Goal: Information Seeking & Learning: Learn about a topic

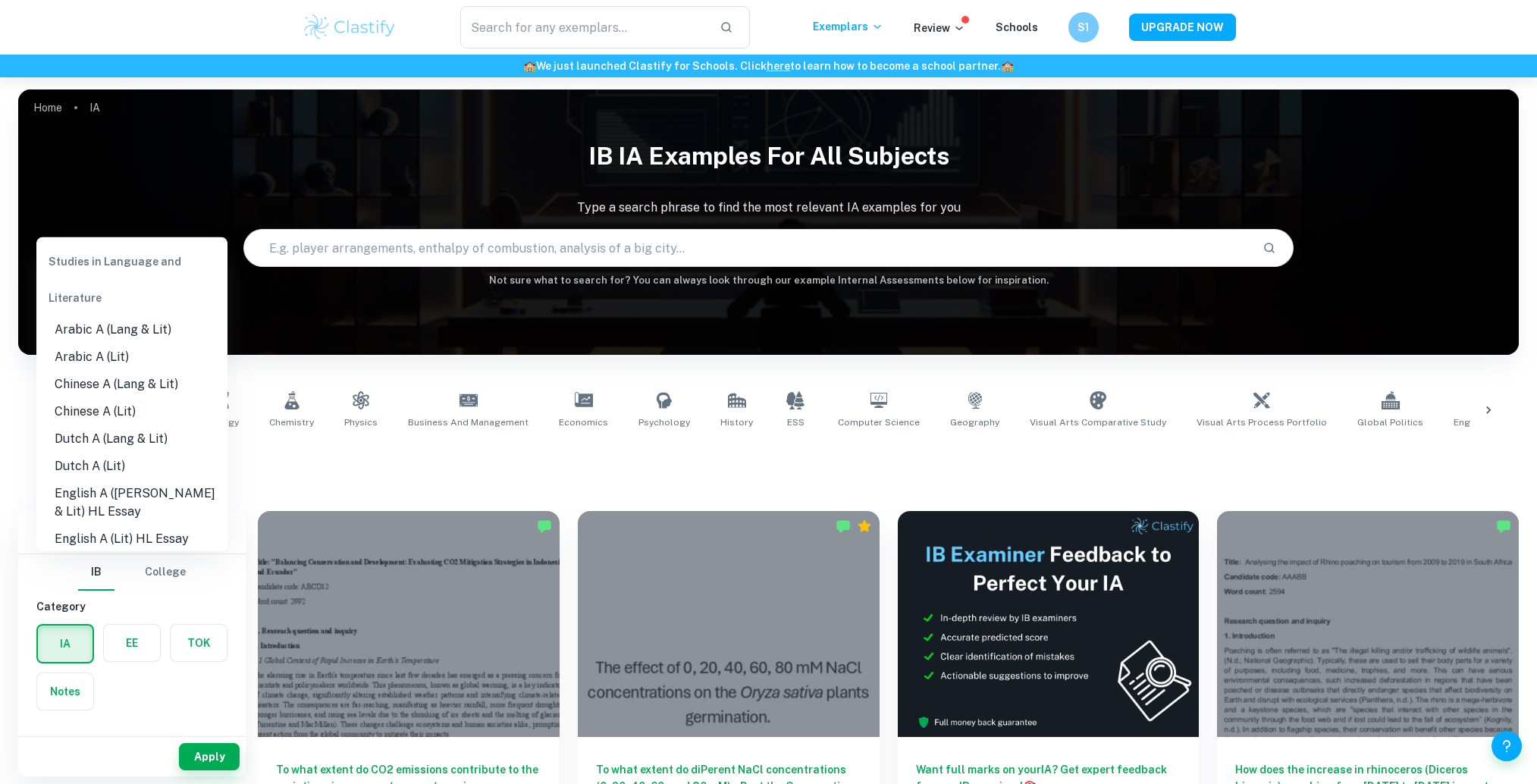
click at [90, 761] on input "Type a subject" at bounding box center [120, 775] width 155 height 29
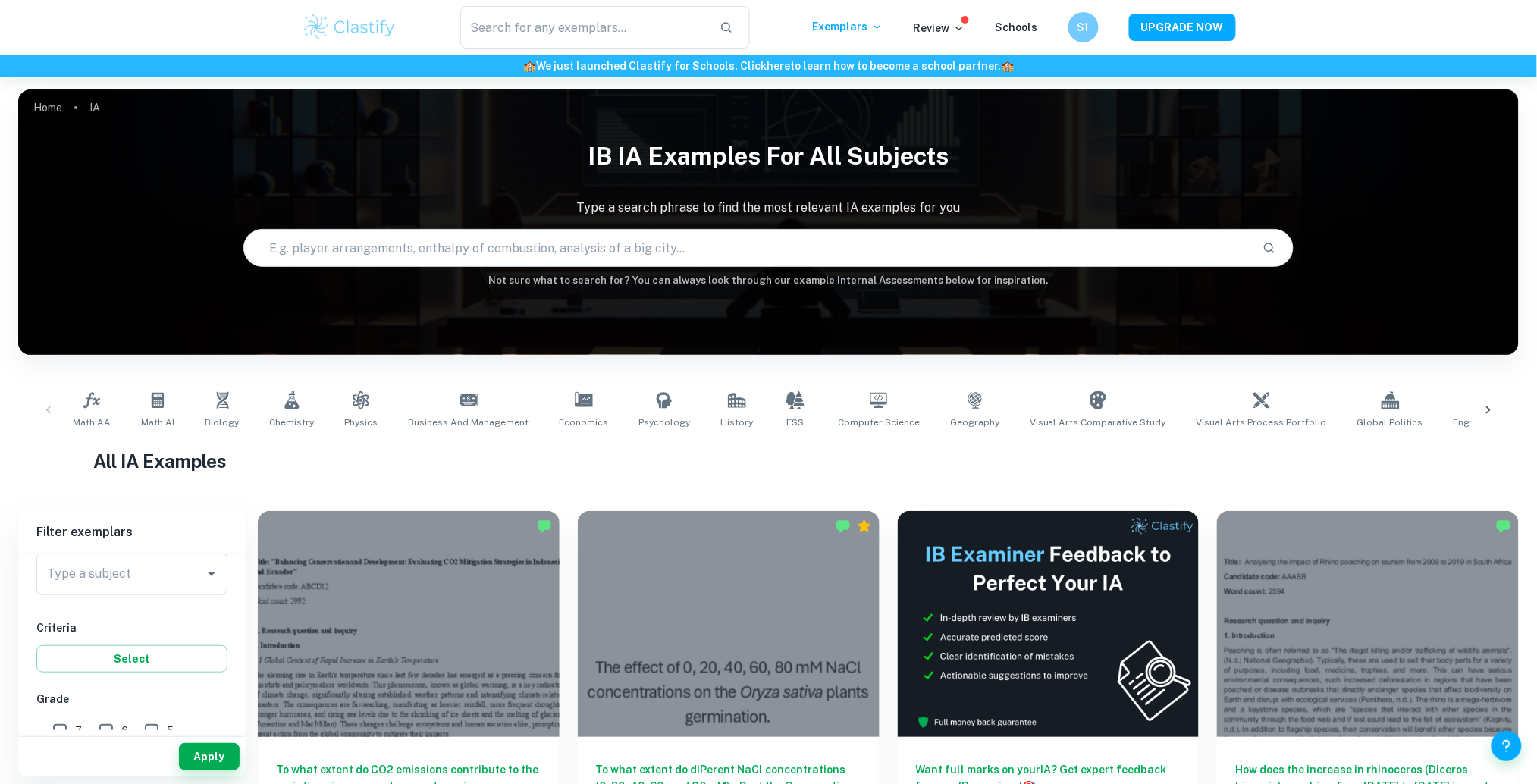
click at [279, 466] on h1 "All IA Examples" at bounding box center [768, 461] width 1350 height 27
click at [131, 632] on label "button" at bounding box center [132, 643] width 56 height 36
click at [0, 0] on input "radio" at bounding box center [0, 0] width 0 height 0
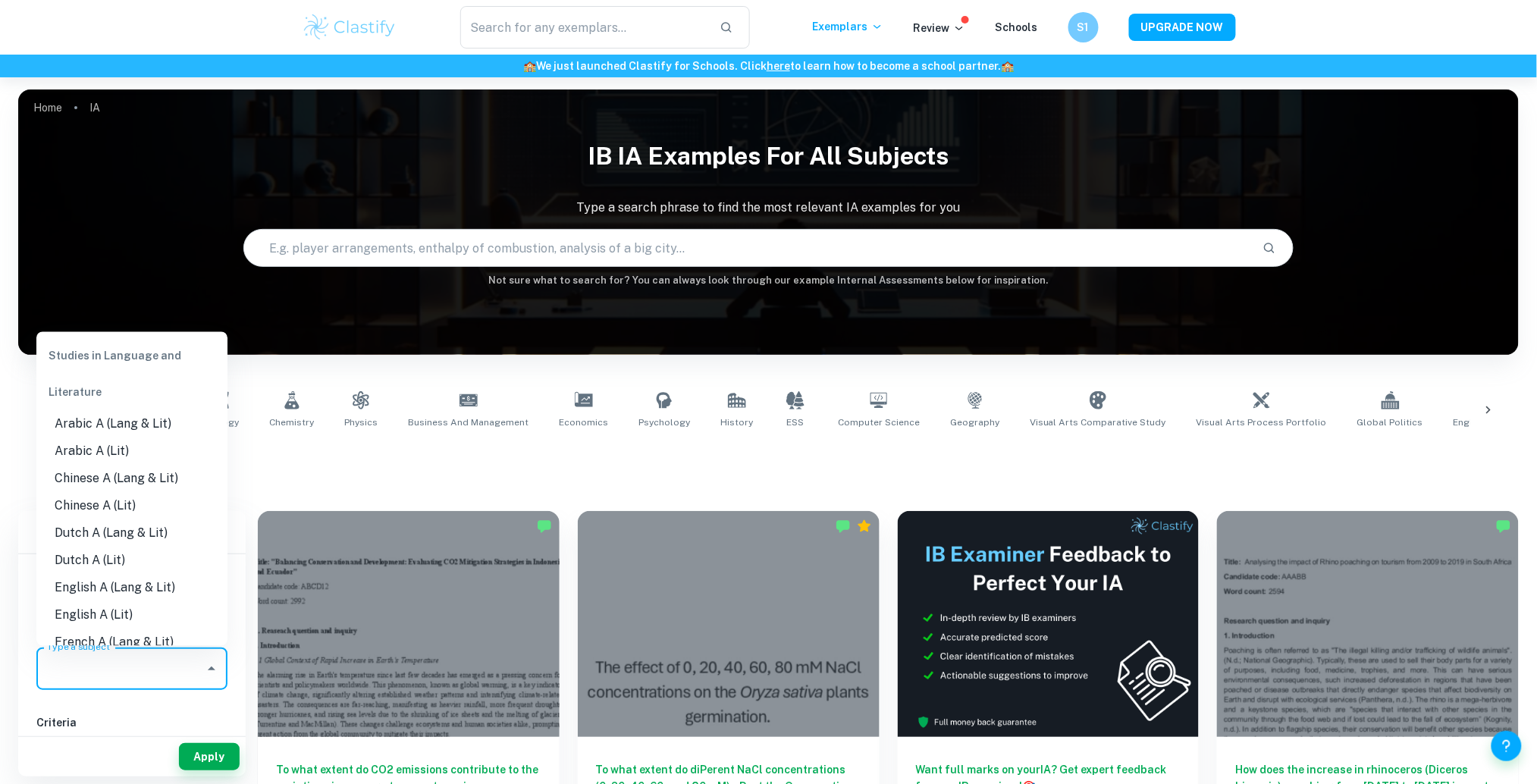
click at [127, 660] on input "Type a subject" at bounding box center [120, 668] width 155 height 29
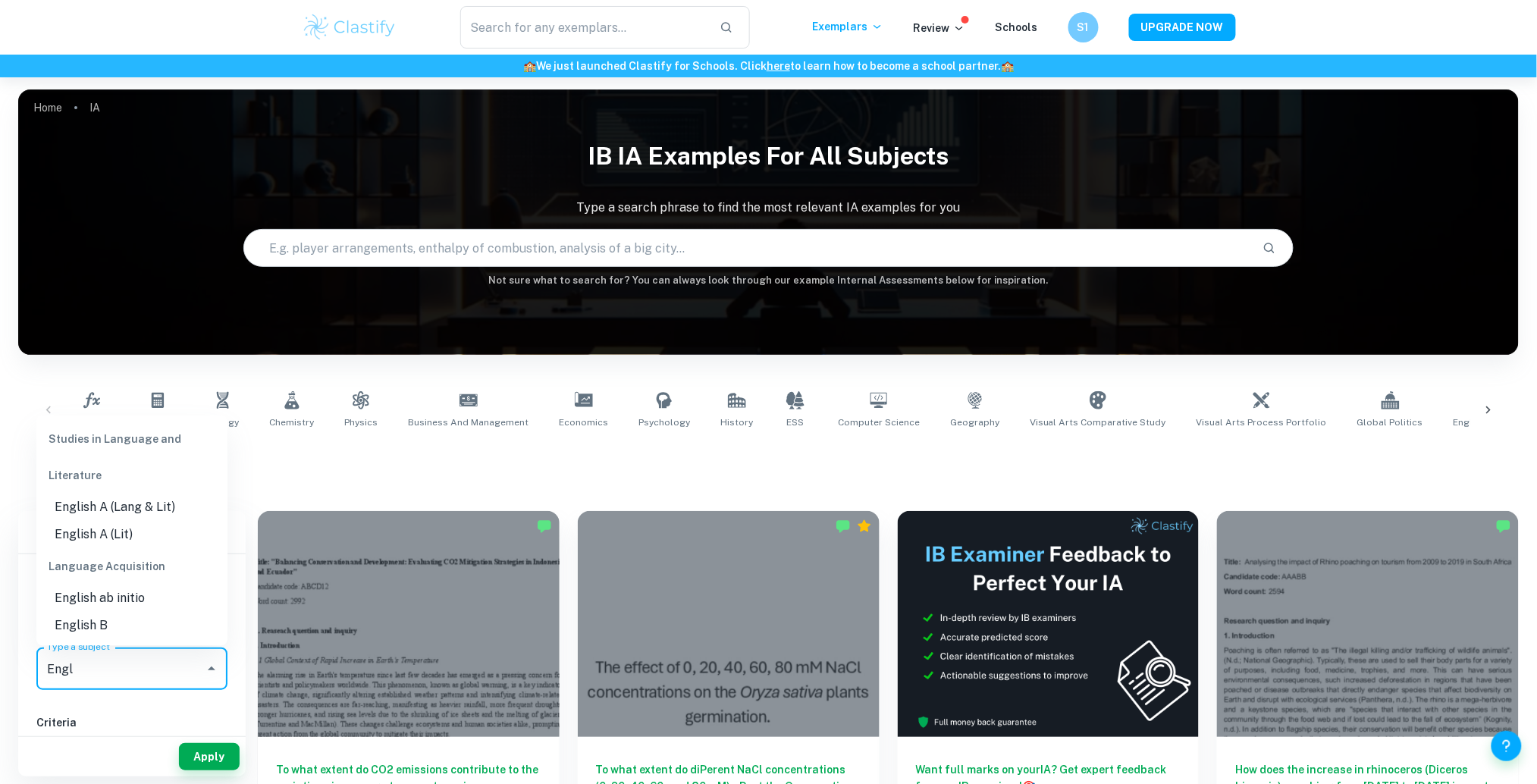
click at [153, 510] on li "English A (Lang & Lit)" at bounding box center [132, 507] width 191 height 27
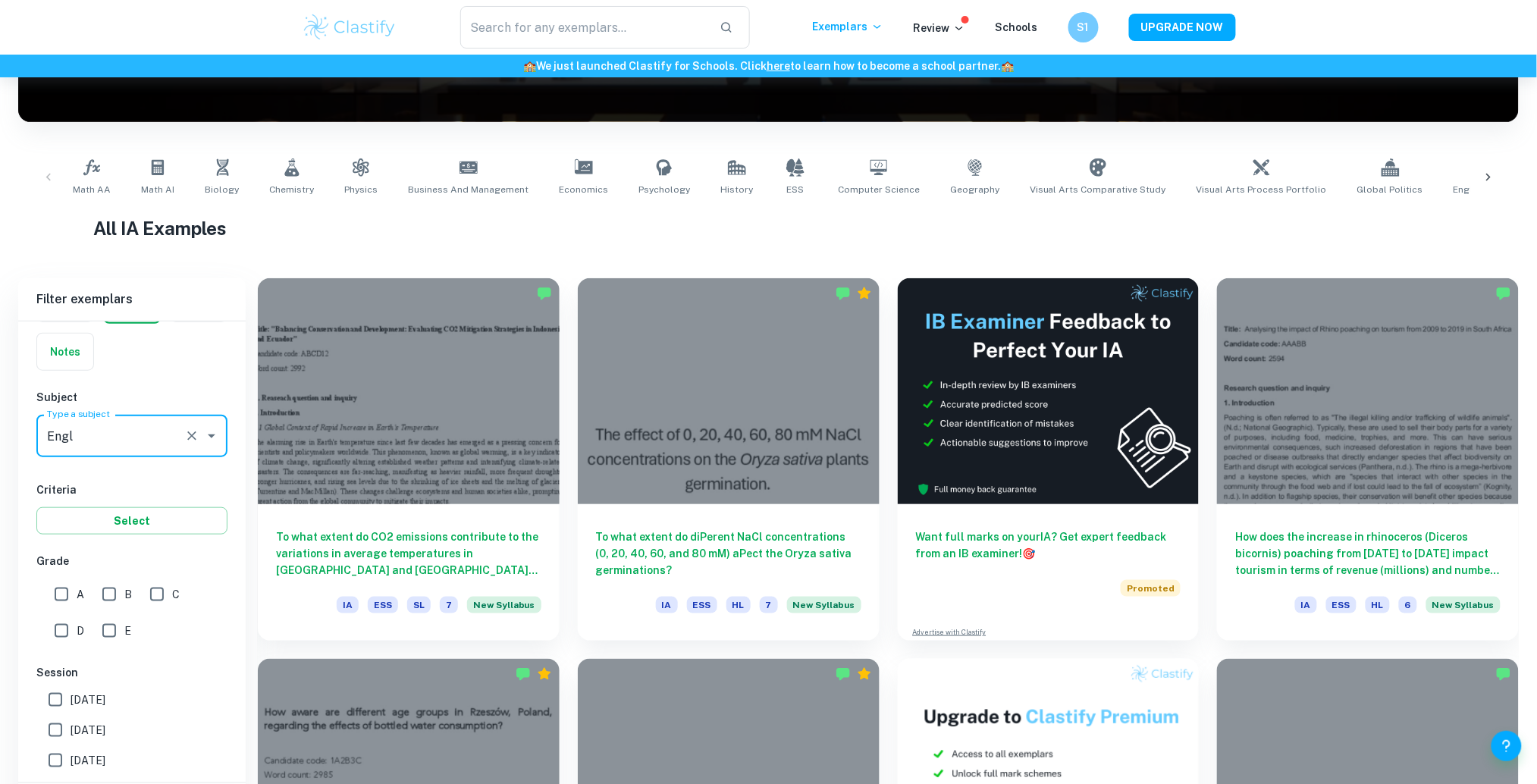
scroll to position [285, 0]
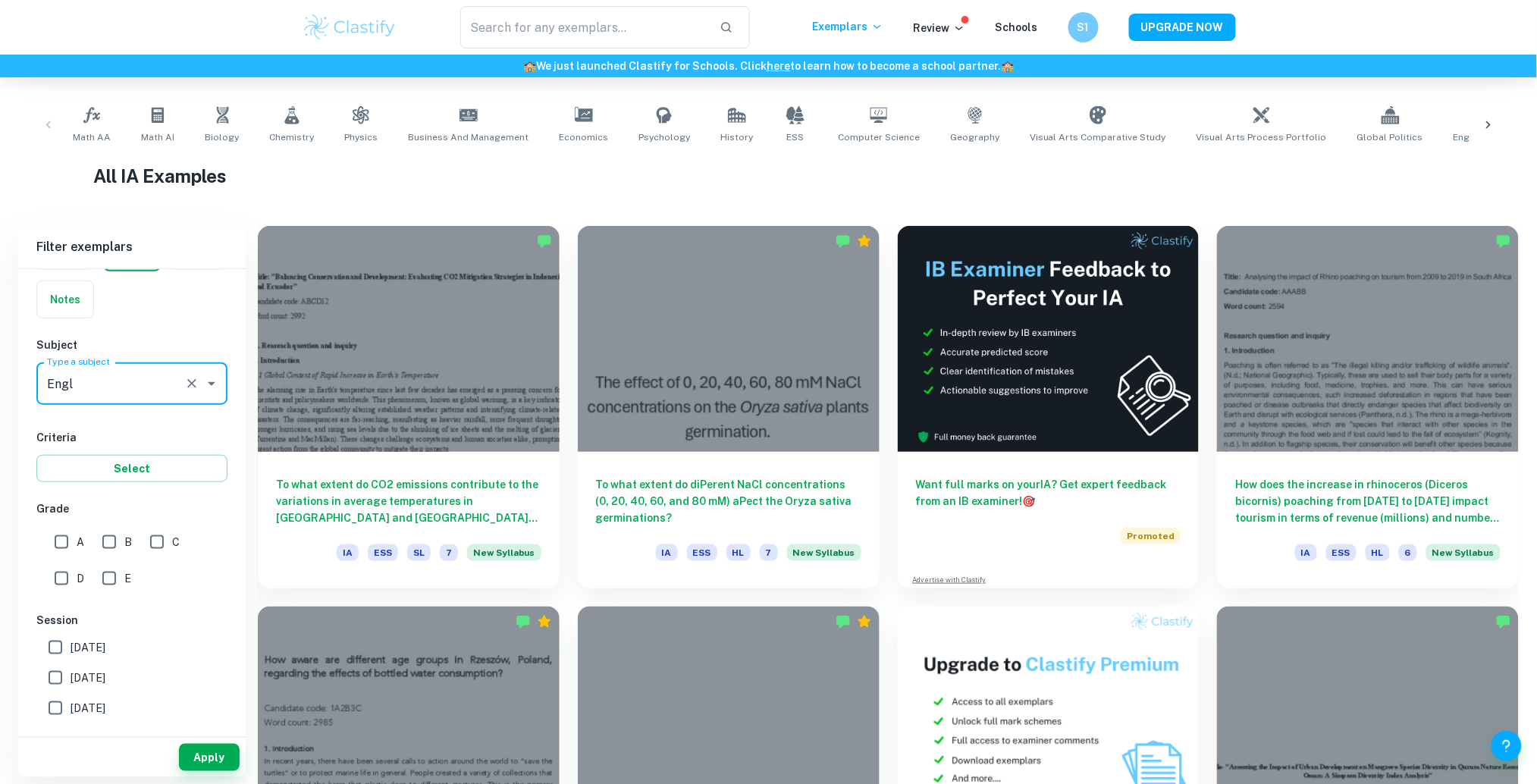
type input "English A (Lang & Lit)"
click at [75, 521] on div "A" at bounding box center [73, 539] width 48 height 36
click at [73, 533] on input "A" at bounding box center [61, 542] width 31 height 31
checkbox input "true"
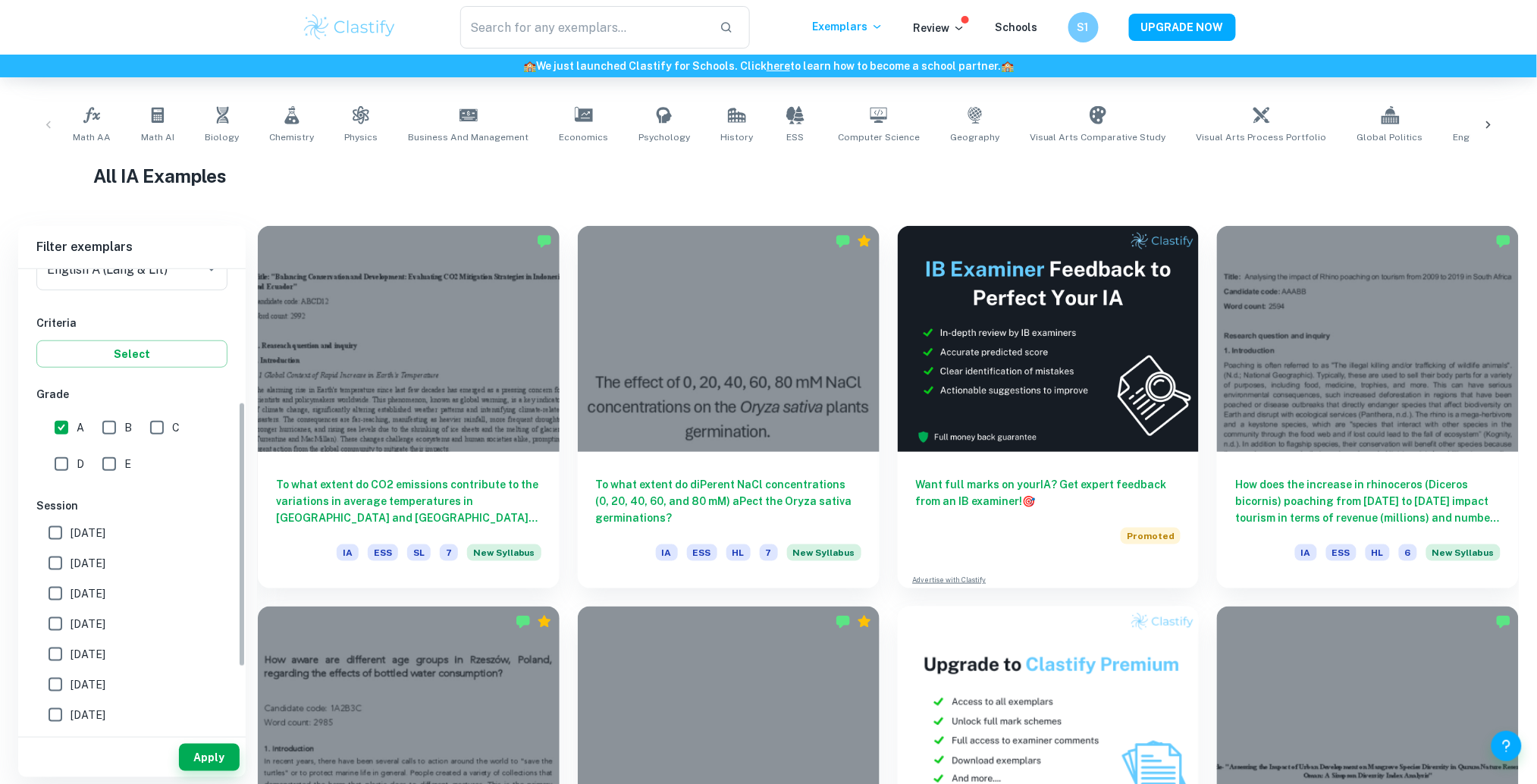
scroll to position [230, 0]
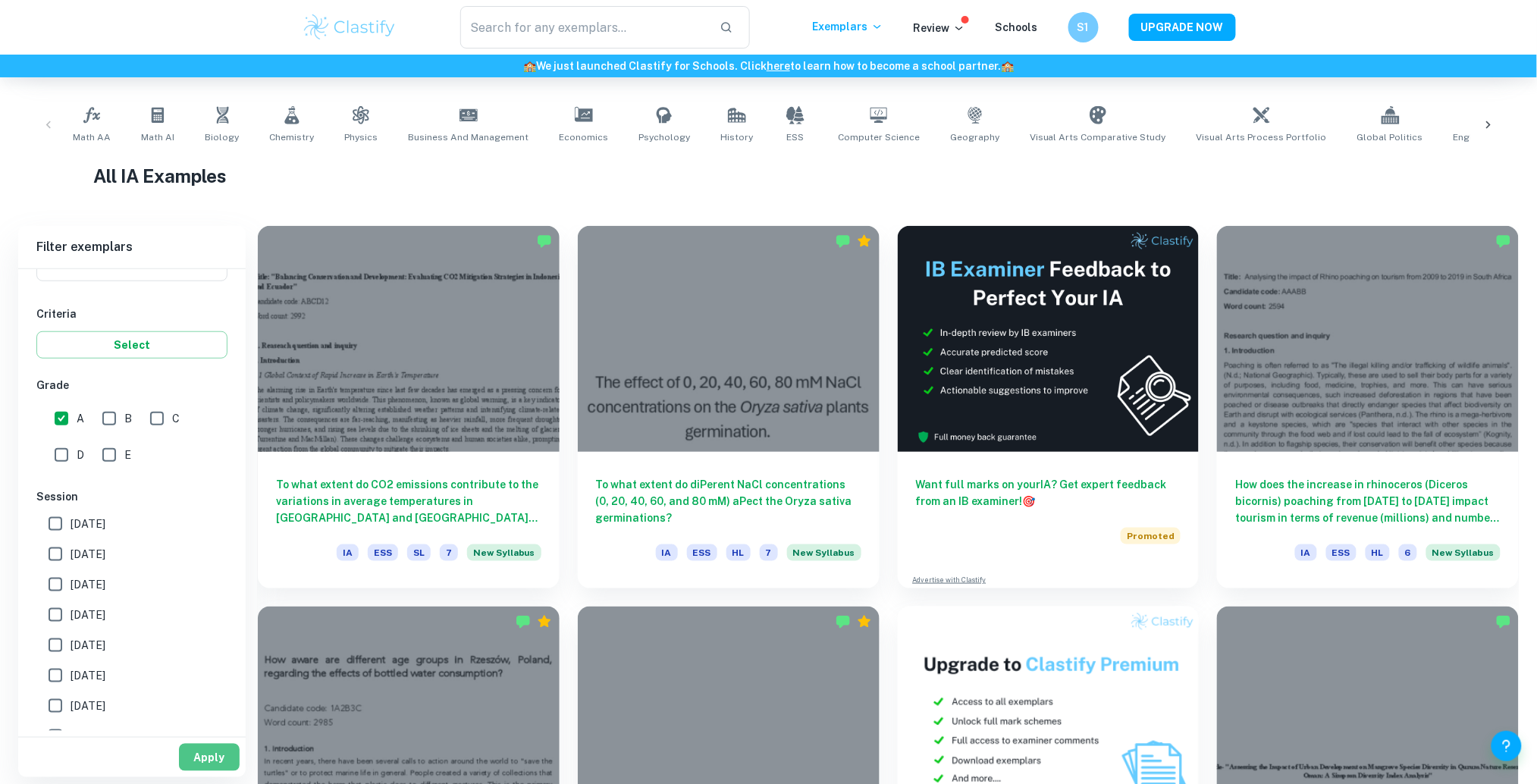
click at [215, 754] on button "Apply" at bounding box center [209, 757] width 61 height 27
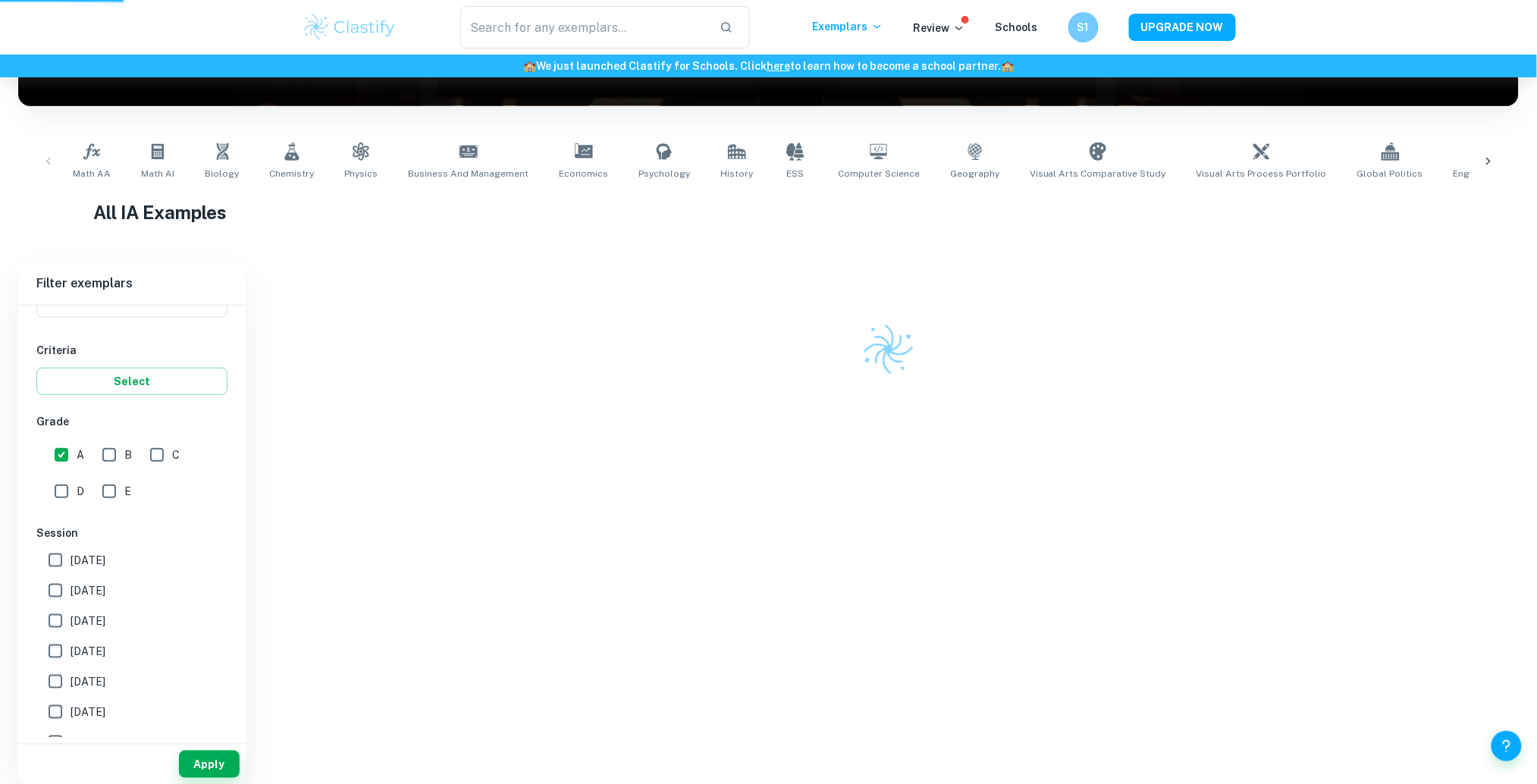
scroll to position [176, 0]
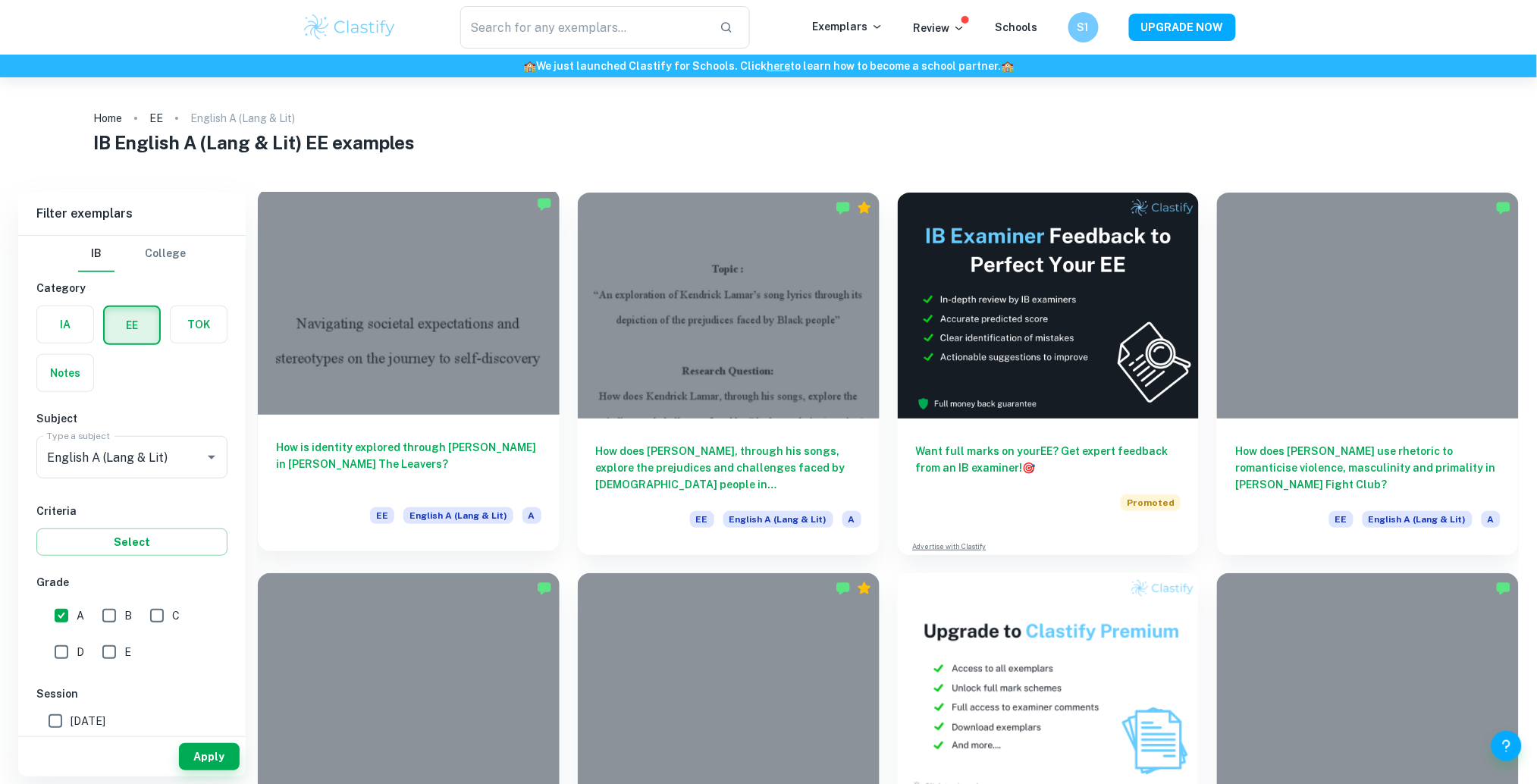
click at [362, 367] on div at bounding box center [409, 302] width 302 height 226
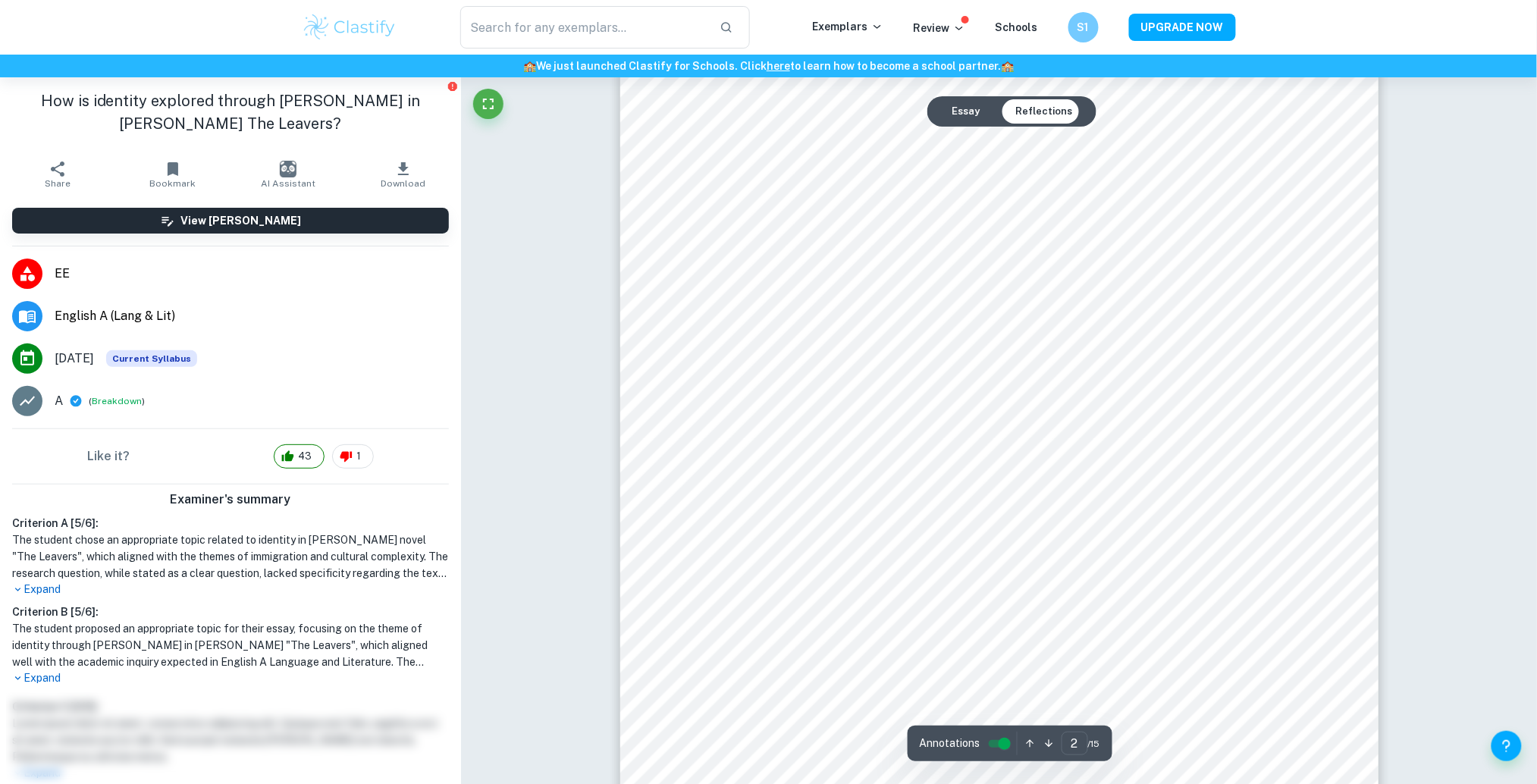
scroll to position [1397, 0]
click at [984, 122] on button "Essay" at bounding box center [965, 111] width 52 height 24
click at [982, 121] on button "Essay" at bounding box center [965, 111] width 52 height 24
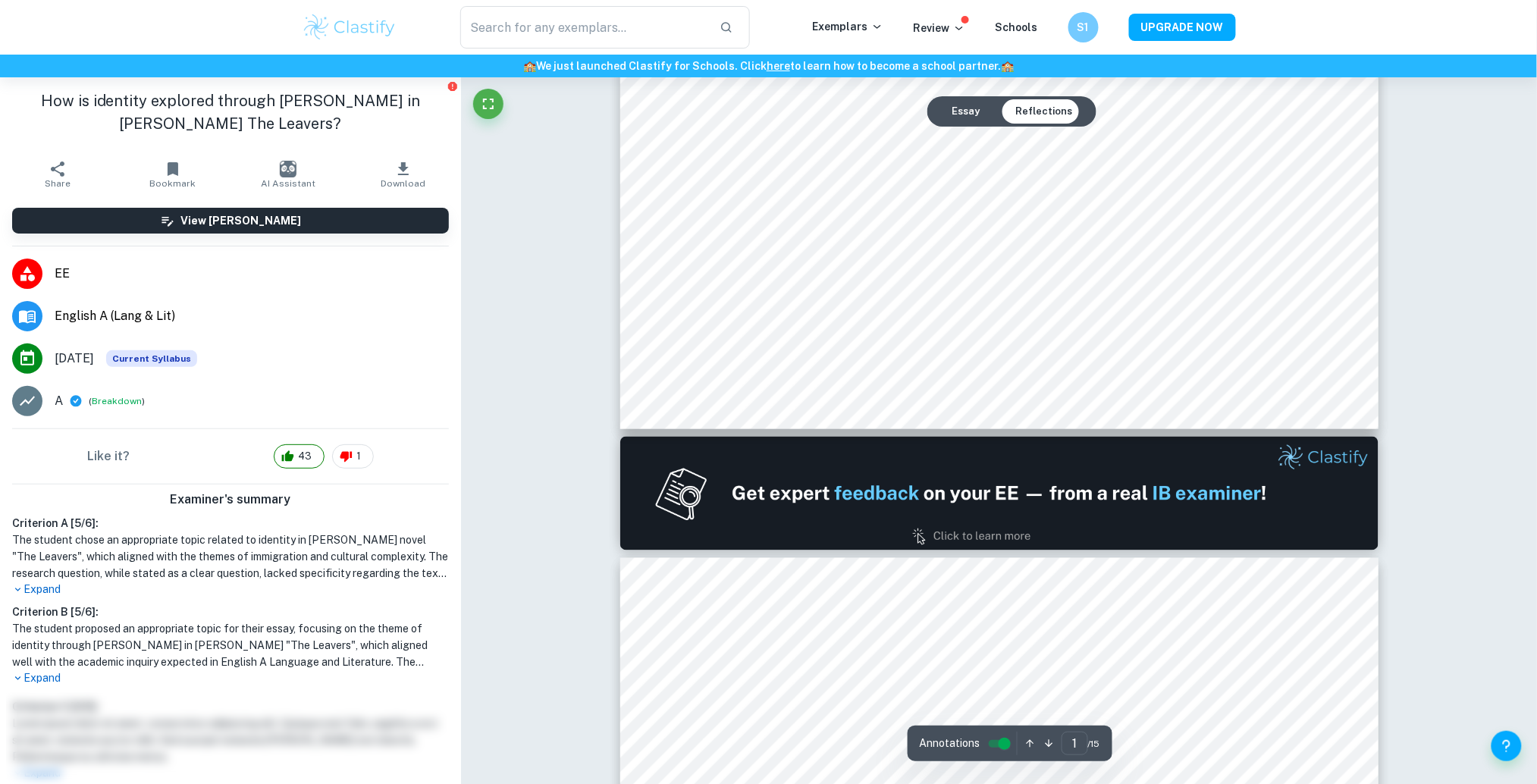
type input "2"
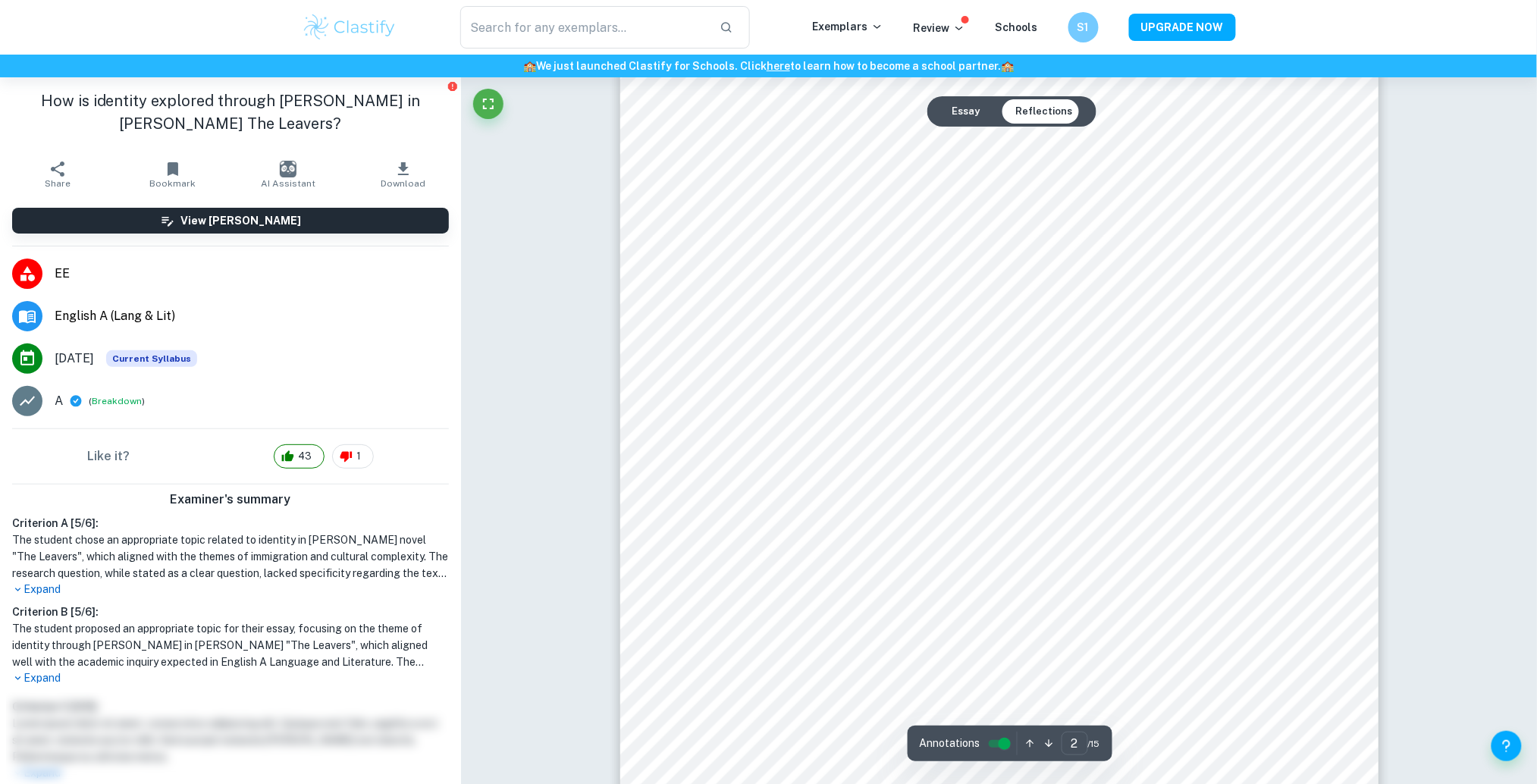
scroll to position [1237, 0]
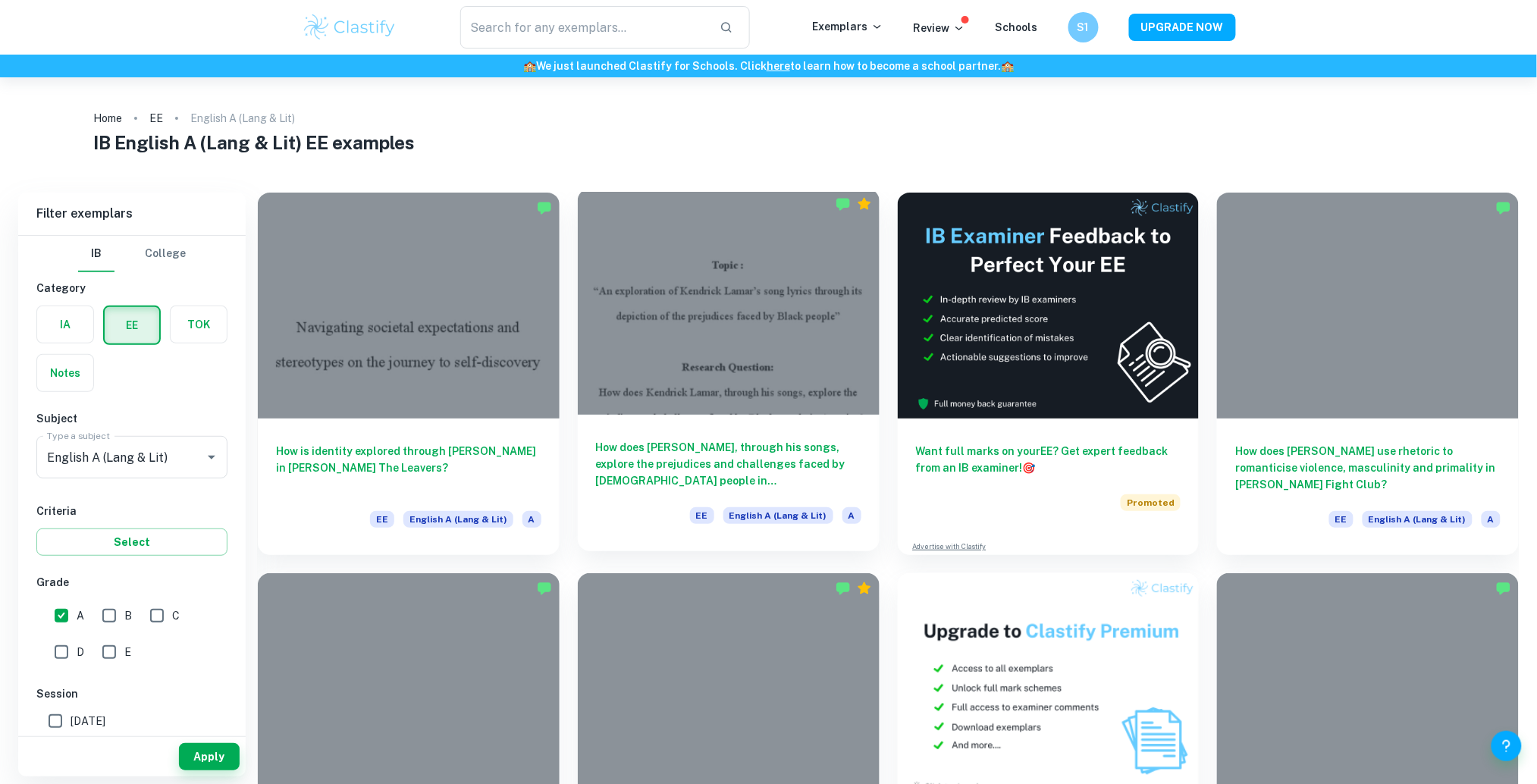
click at [828, 359] on div at bounding box center [729, 302] width 302 height 226
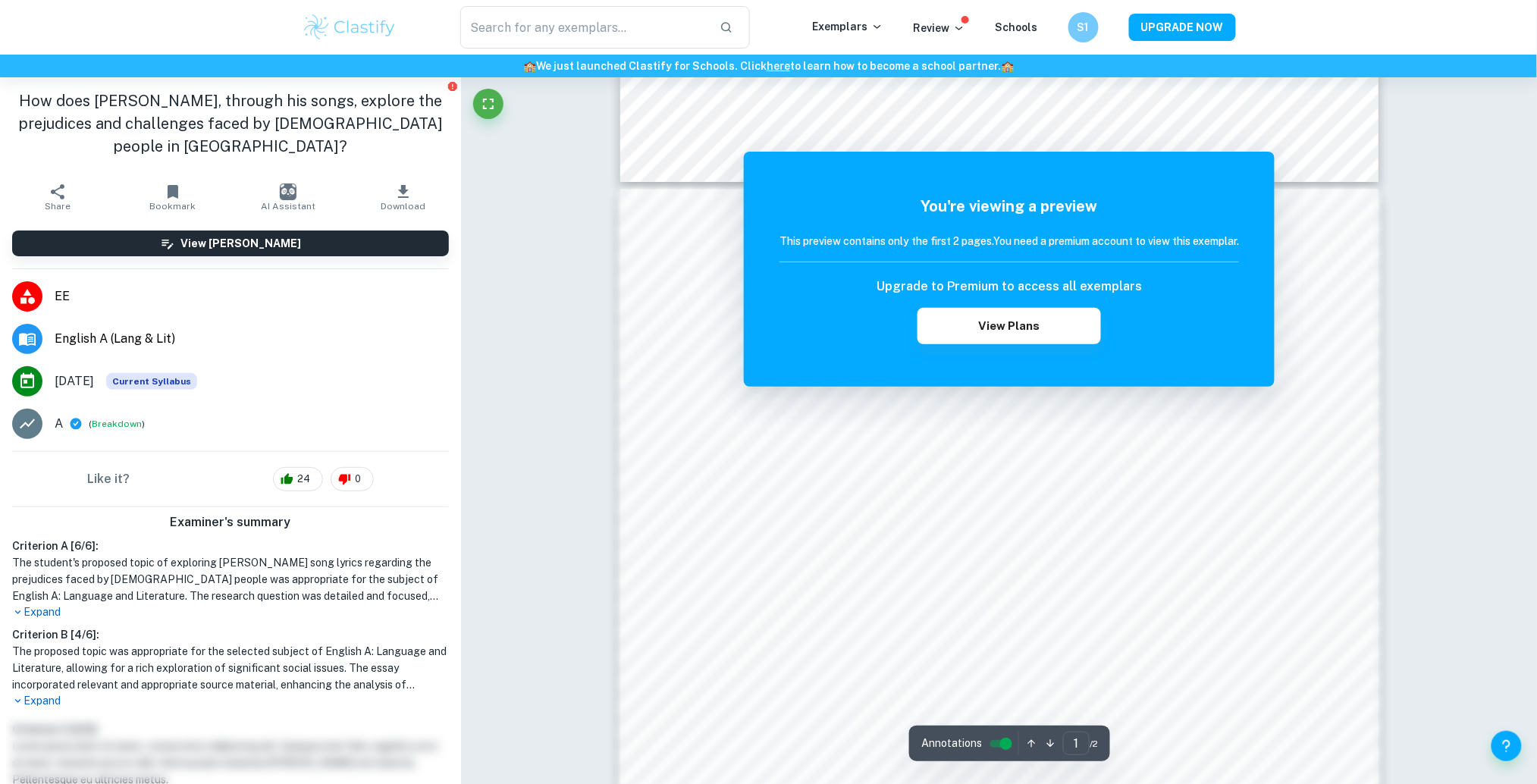
scroll to position [890, 0]
